Goal: Entertainment & Leisure: Consume media (video, audio)

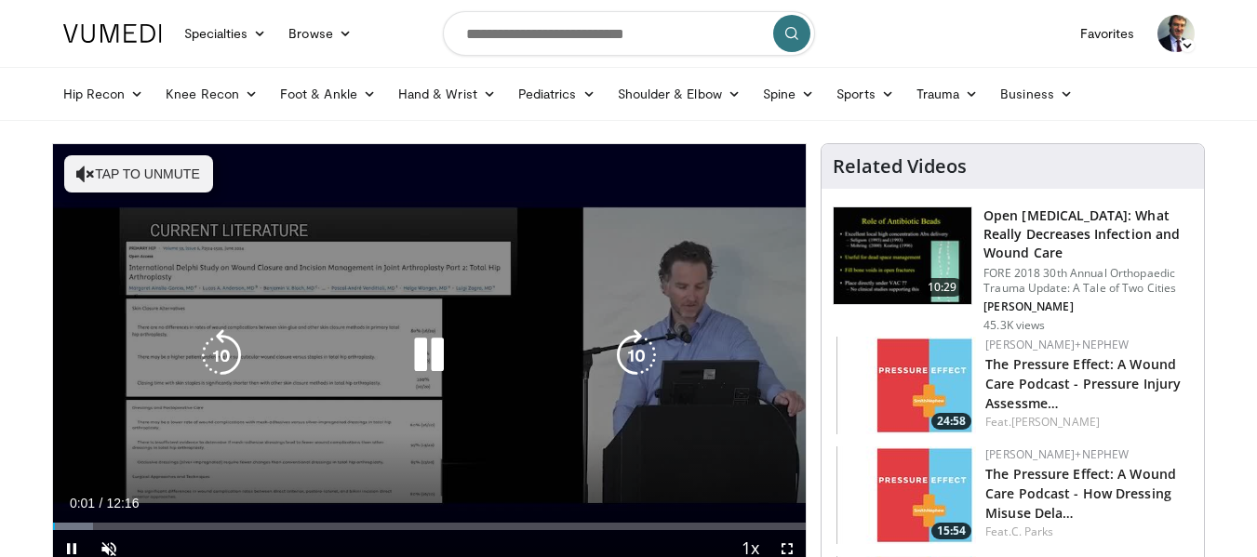
click at [138, 168] on button "Tap to unmute" at bounding box center [138, 173] width 149 height 37
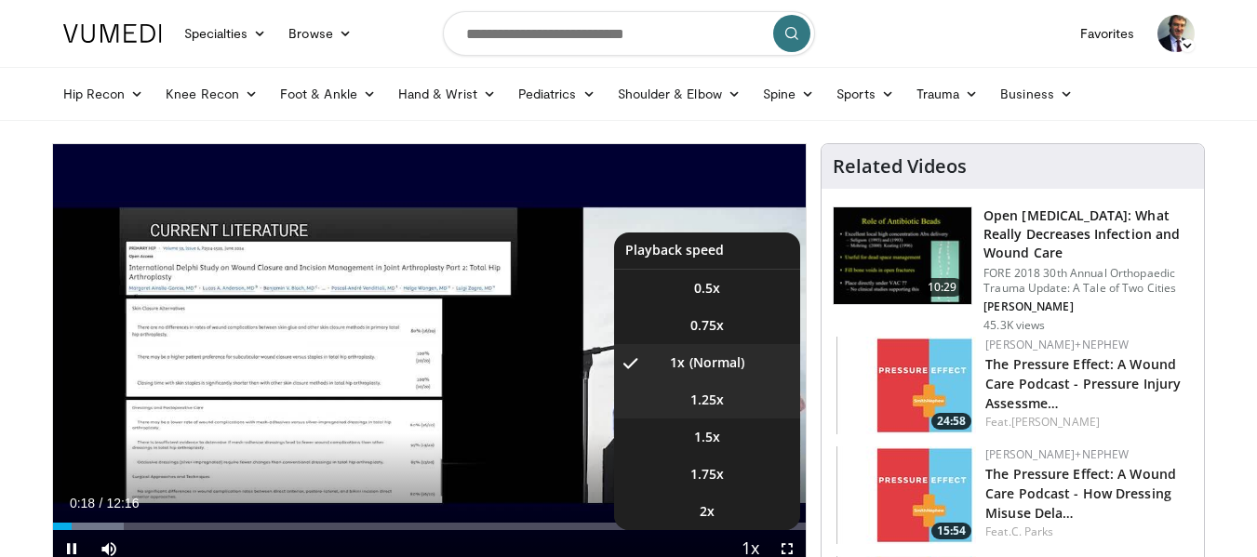
click at [690, 402] on span "1.25x" at bounding box center [706, 400] width 33 height 19
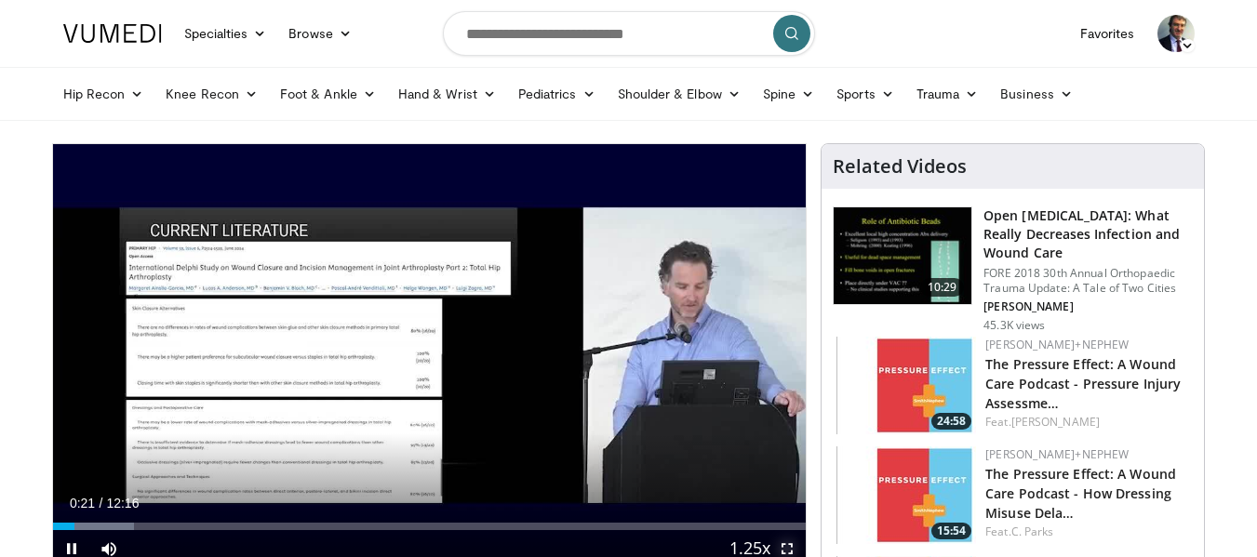
click at [784, 545] on span "Video Player" at bounding box center [787, 548] width 37 height 37
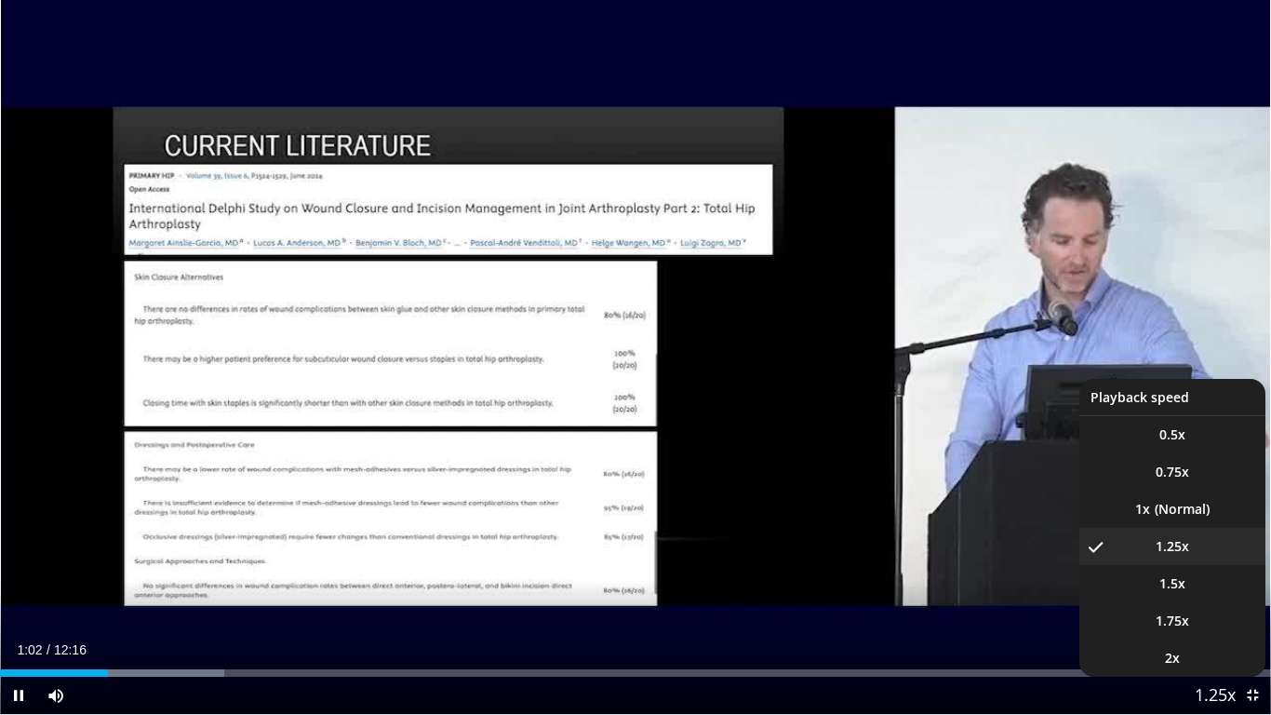
click at [1232, 556] on button "Playback Rate" at bounding box center [1215, 694] width 37 height 37
click at [1119, 556] on li "1.5x" at bounding box center [1172, 583] width 186 height 37
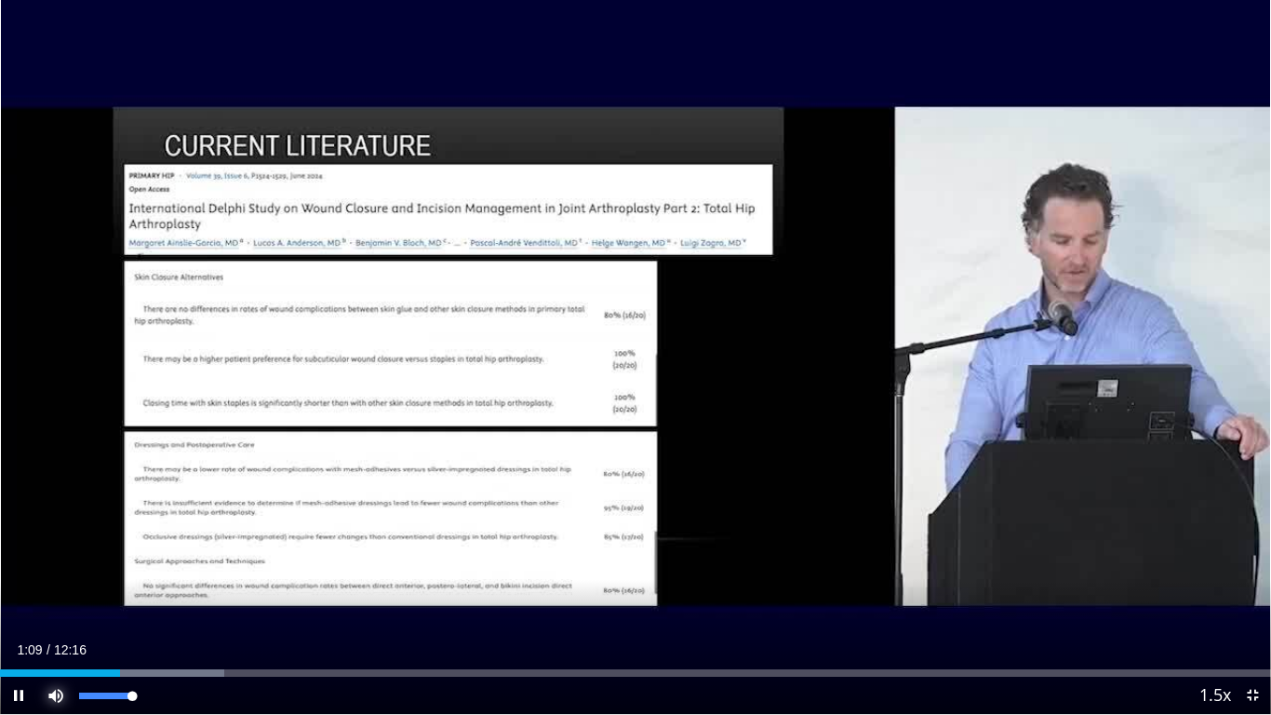
click at [51, 556] on span "Video Player" at bounding box center [55, 694] width 37 height 37
click at [55, 556] on span "Video Player" at bounding box center [55, 694] width 37 height 37
click at [1246, 556] on span "Video Player" at bounding box center [1252, 694] width 37 height 37
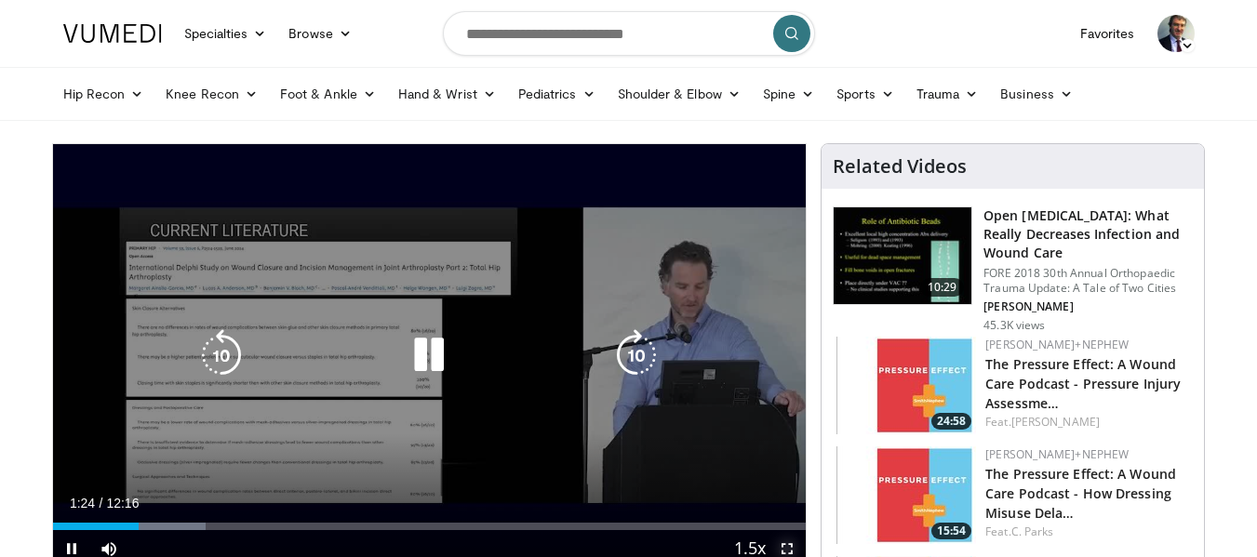
drag, startPoint x: 791, startPoint y: 546, endPoint x: 791, endPoint y: 659, distance: 112.6
click at [791, 546] on span "Video Player" at bounding box center [787, 548] width 37 height 37
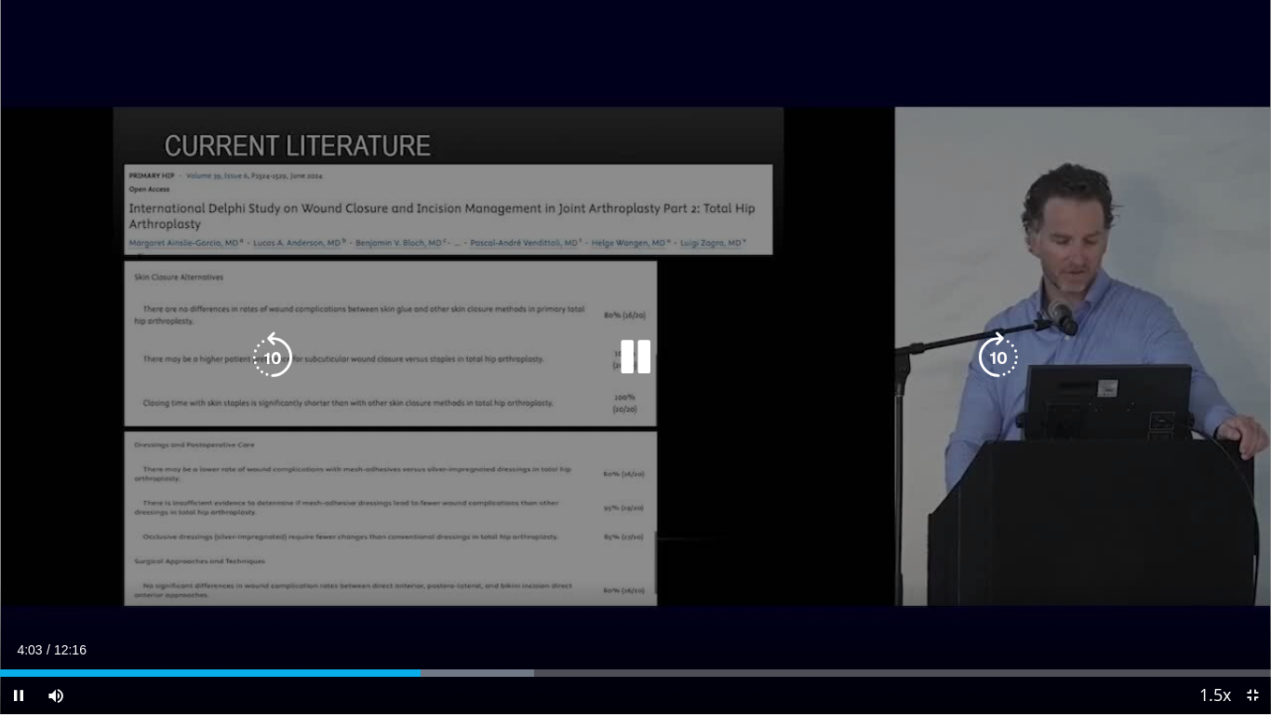
click at [996, 365] on icon "Video Player" at bounding box center [998, 357] width 52 height 52
click at [997, 368] on icon "Video Player" at bounding box center [998, 357] width 52 height 52
click at [994, 368] on icon "Video Player" at bounding box center [998, 357] width 52 height 52
click at [992, 368] on icon "Video Player" at bounding box center [998, 357] width 52 height 52
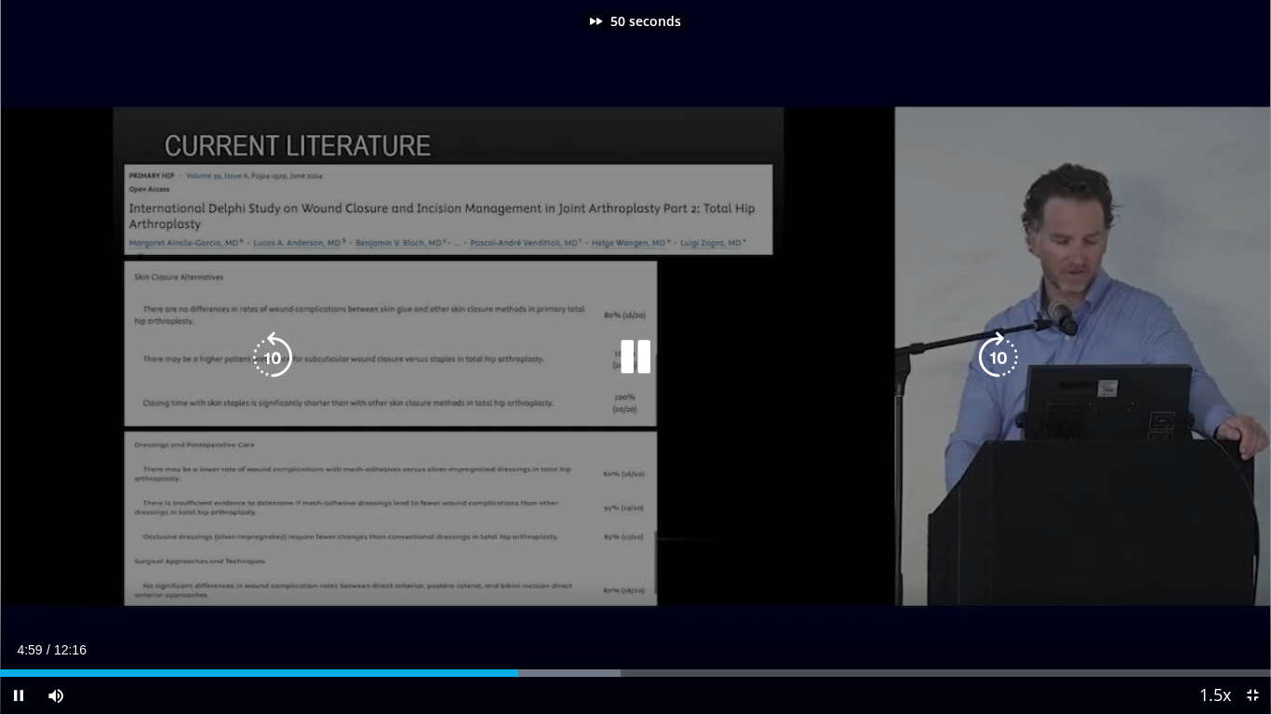
click at [990, 368] on icon "Video Player" at bounding box center [998, 357] width 52 height 52
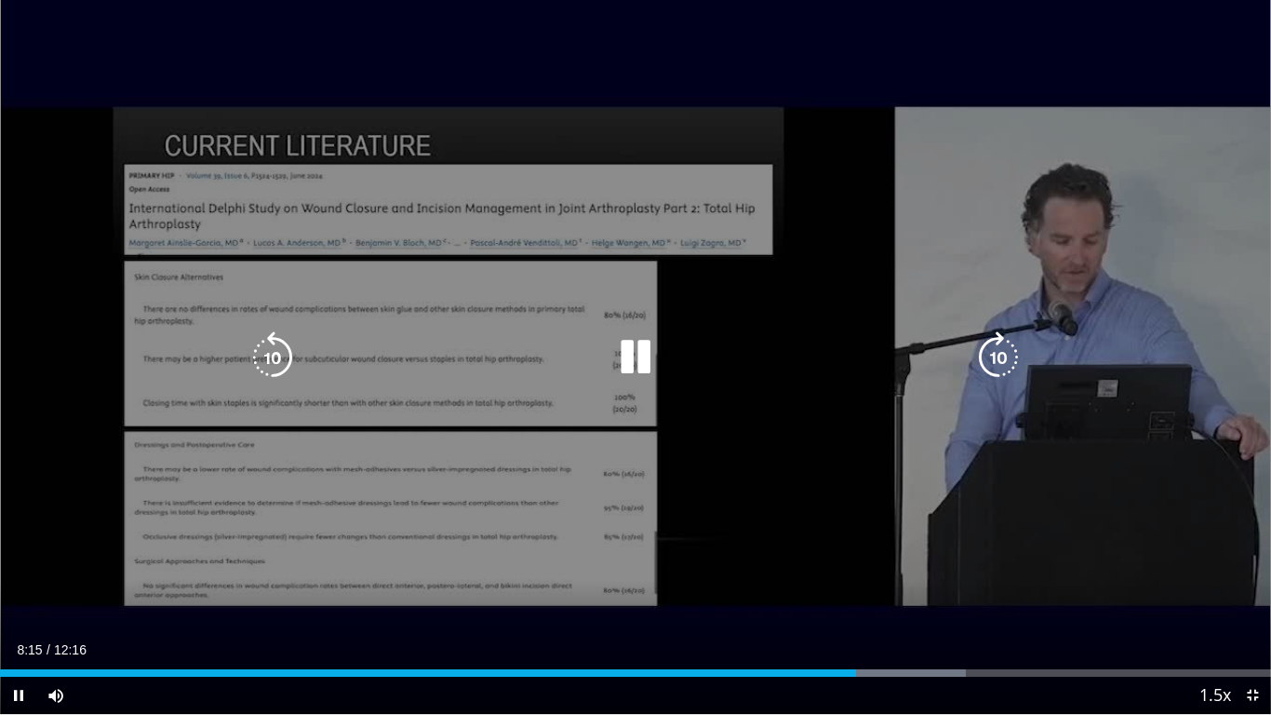
click at [1000, 358] on icon "Video Player" at bounding box center [998, 357] width 52 height 52
click at [999, 352] on icon "Video Player" at bounding box center [998, 357] width 52 height 52
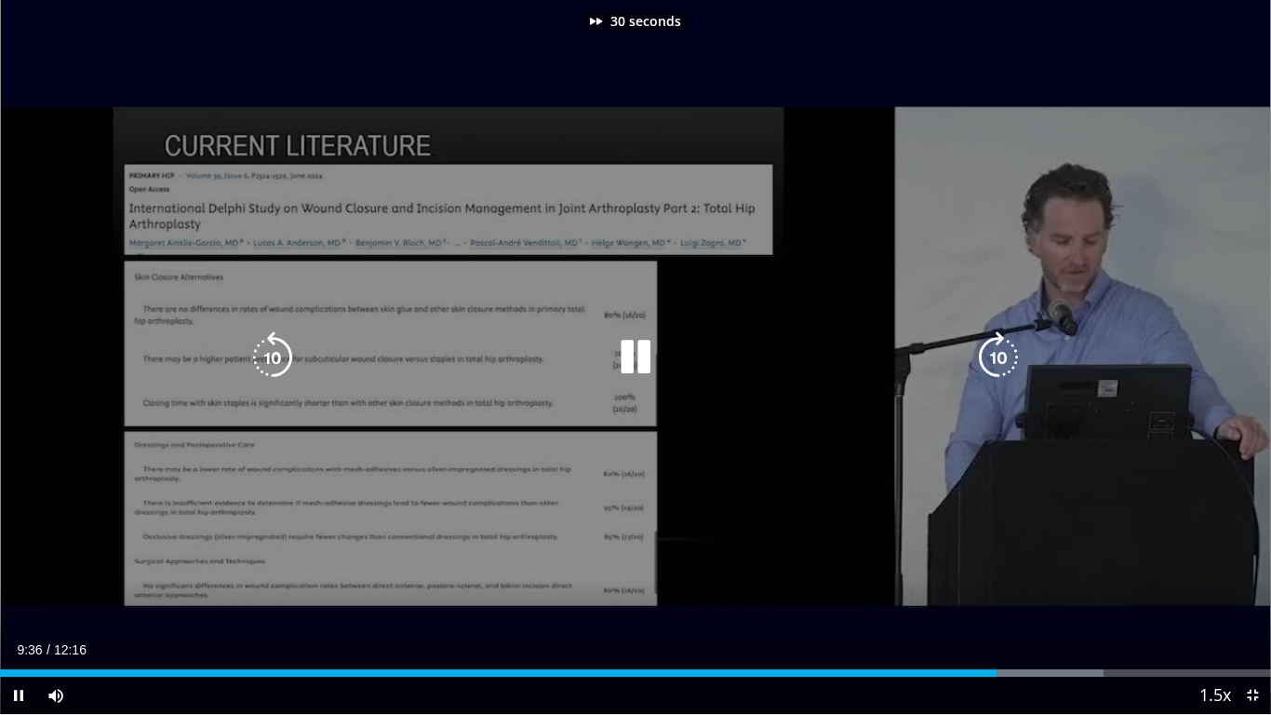
click at [998, 352] on icon "Video Player" at bounding box center [998, 357] width 52 height 52
click at [997, 354] on icon "Video Player" at bounding box center [998, 357] width 52 height 52
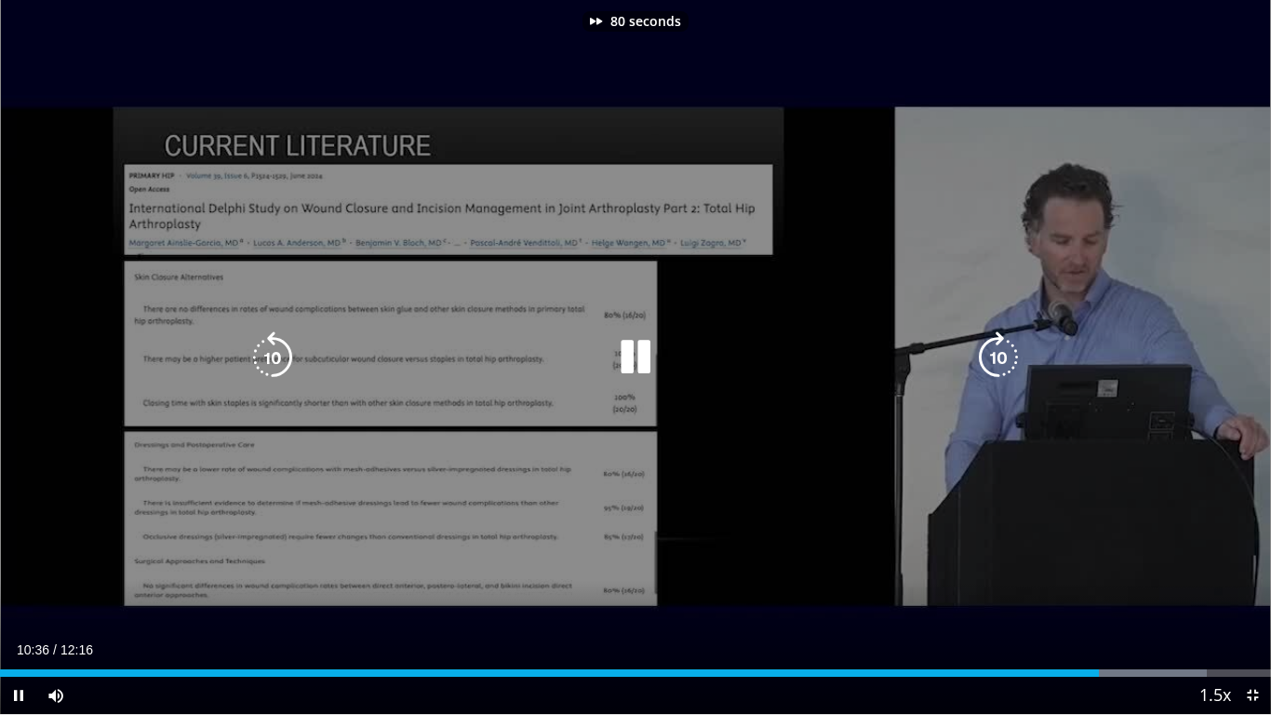
click at [997, 354] on icon "Video Player" at bounding box center [998, 357] width 52 height 52
click at [994, 356] on icon "Video Player" at bounding box center [998, 357] width 52 height 52
click at [277, 354] on icon "Video Player" at bounding box center [273, 357] width 52 height 52
click at [276, 353] on icon "Video Player" at bounding box center [273, 357] width 52 height 52
click at [267, 348] on icon "Video Player" at bounding box center [273, 357] width 52 height 52
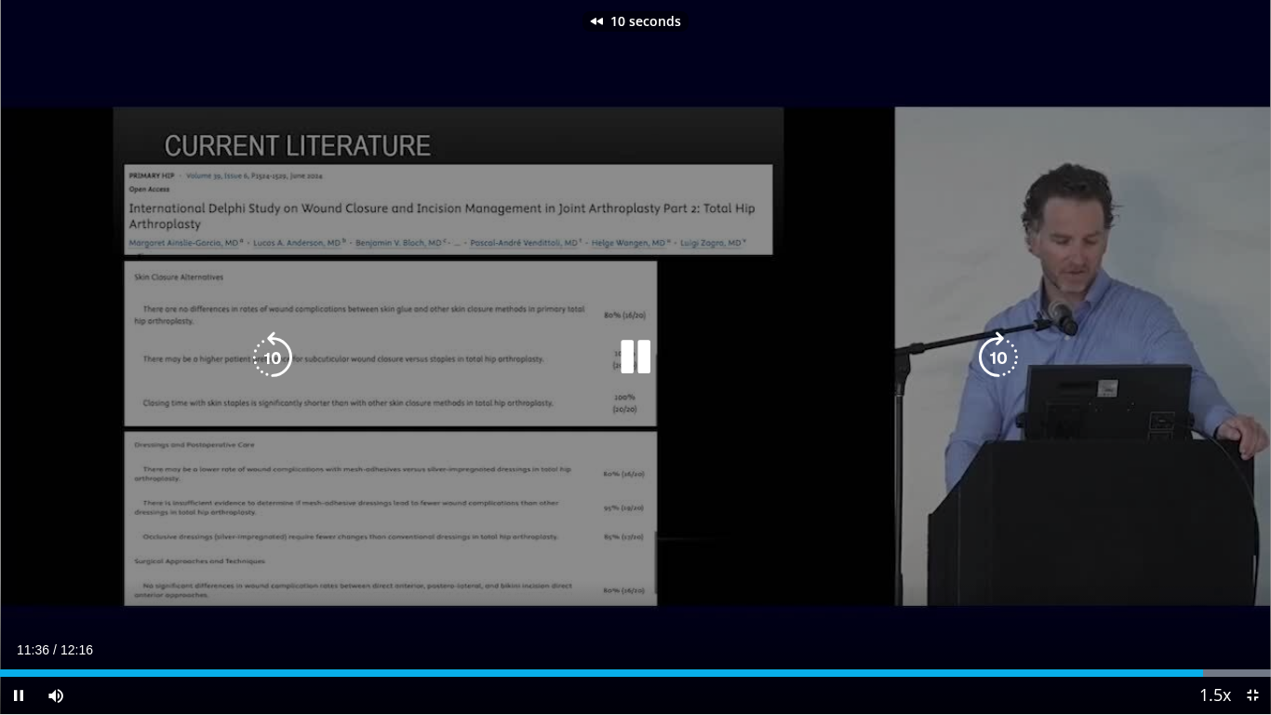
click at [274, 358] on icon "Video Player" at bounding box center [273, 357] width 52 height 52
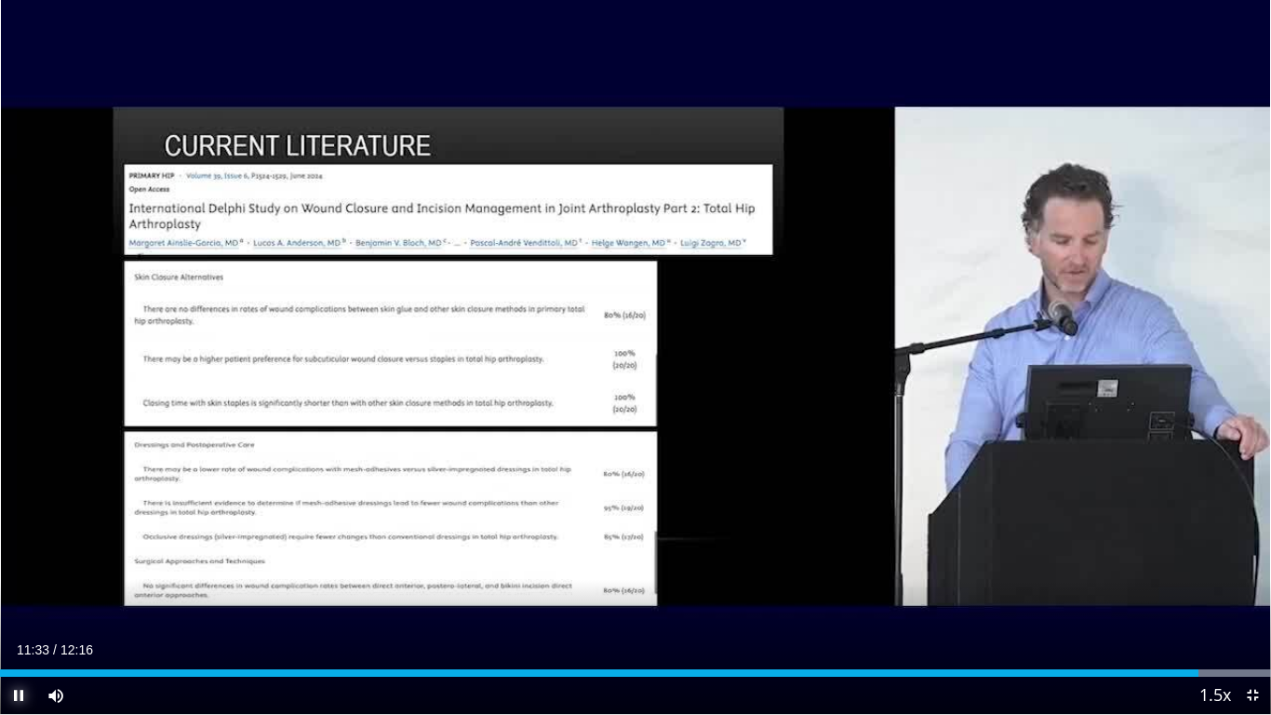
click at [33, 556] on span "Video Player" at bounding box center [18, 694] width 37 height 37
click at [14, 556] on span "Video Player" at bounding box center [18, 694] width 37 height 37
